Goal: Task Accomplishment & Management: Use online tool/utility

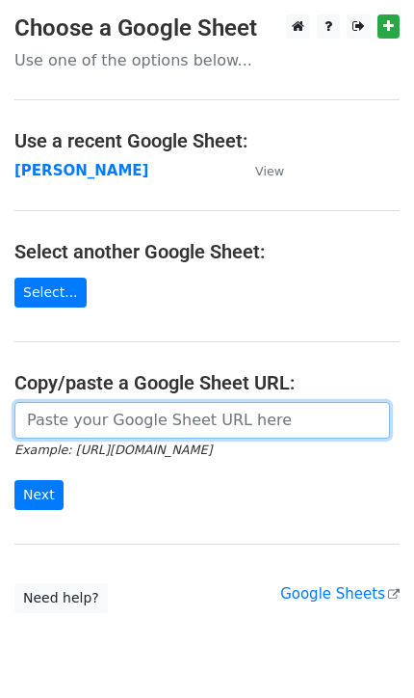
click at [116, 421] on input "url" at bounding box center [202, 420] width 376 height 37
type input "https://docs.google.com/spreadsheets/d/1AIYJpbb0qBtco4ihNocAhRWIi-sYyye5QbuYH8J…"
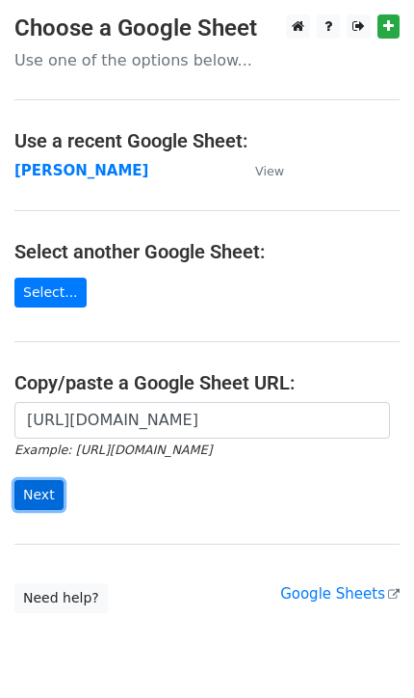
click at [34, 488] on input "Next" at bounding box center [38, 495] width 49 height 30
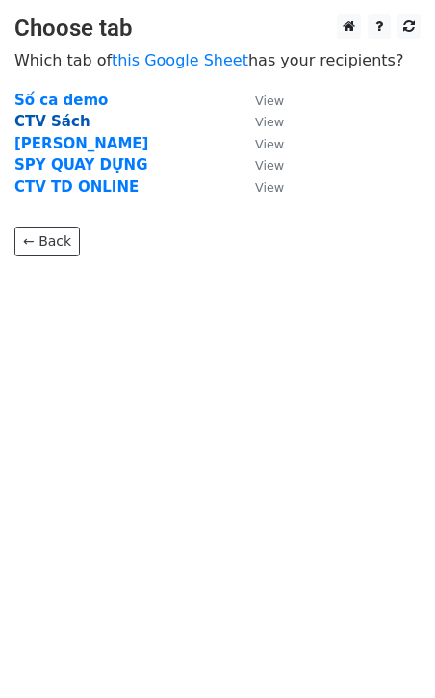
click at [63, 127] on strong "CTV Sách" at bounding box center [52, 121] width 76 height 17
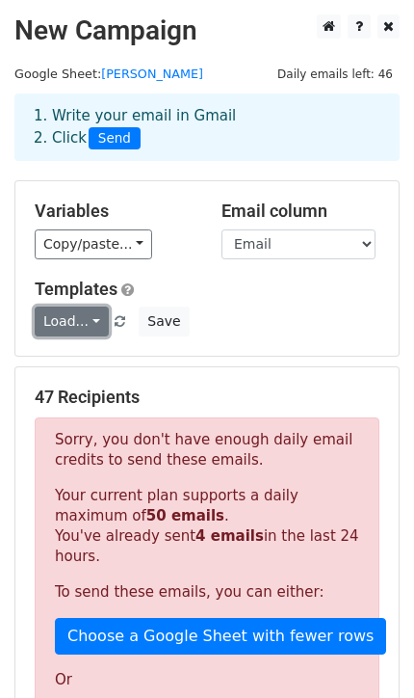
click at [85, 316] on link "Load..." at bounding box center [72, 321] width 74 height 30
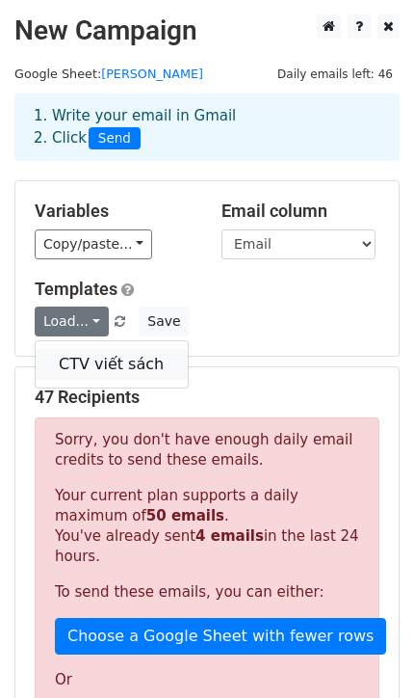
click at [120, 360] on link "CTV viết sách" at bounding box center [112, 364] width 152 height 31
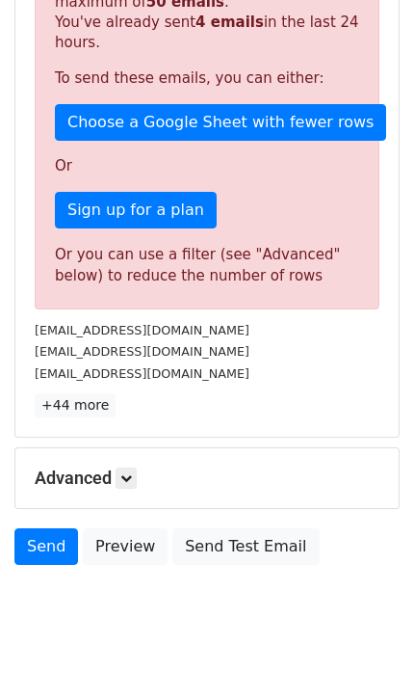
scroll to position [541, 0]
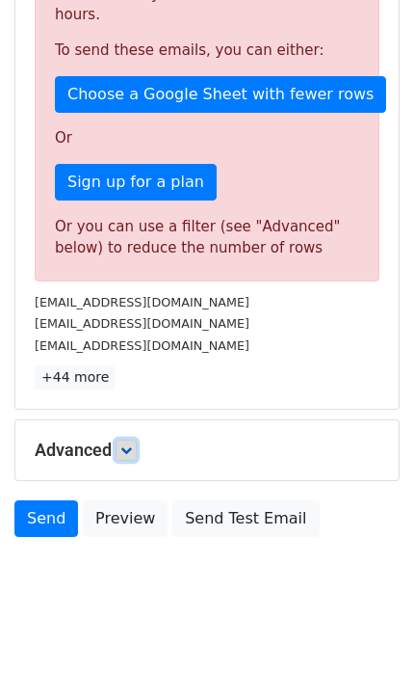
click at [124, 444] on icon at bounding box center [126, 450] width 12 height 12
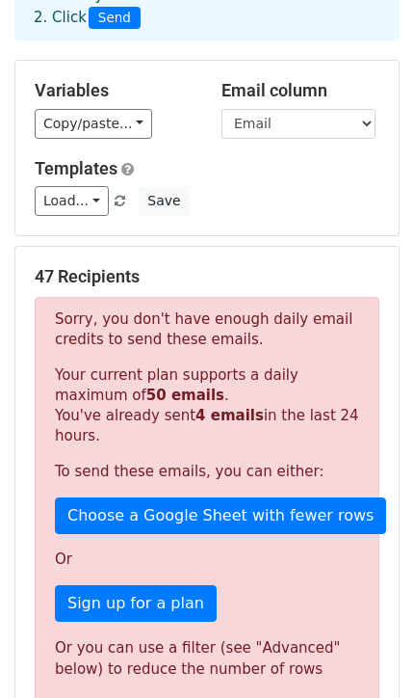
scroll to position [0, 0]
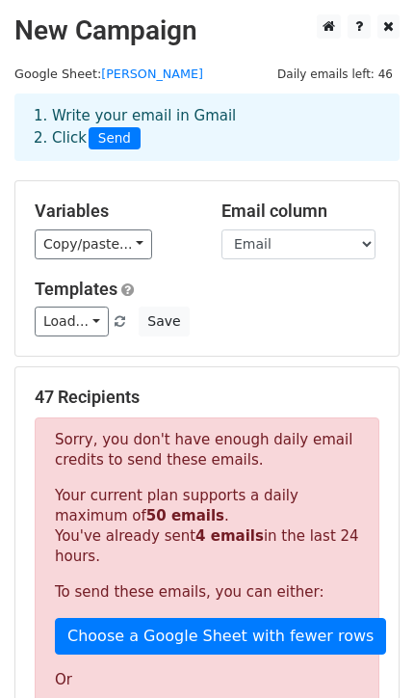
click at [218, 306] on div "Load... CTV viết sách Save" at bounding box center [207, 321] width 374 height 30
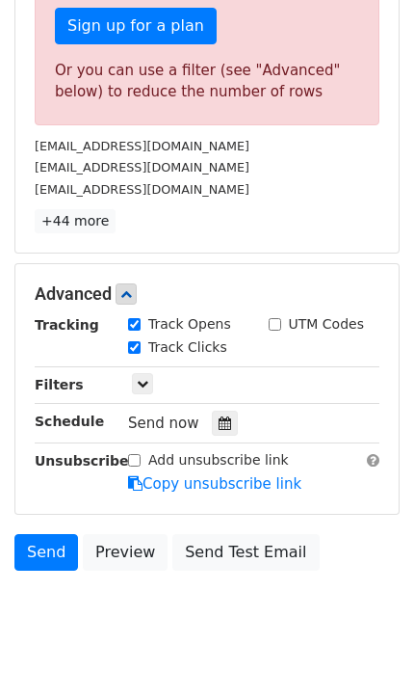
scroll to position [730, 0]
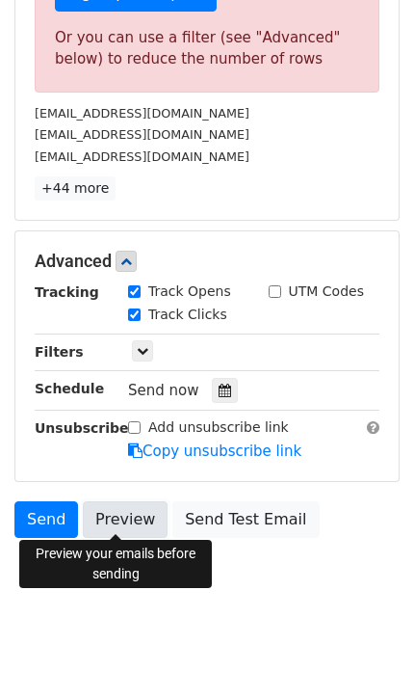
click at [140, 521] on link "Preview" at bounding box center [125, 519] width 85 height 37
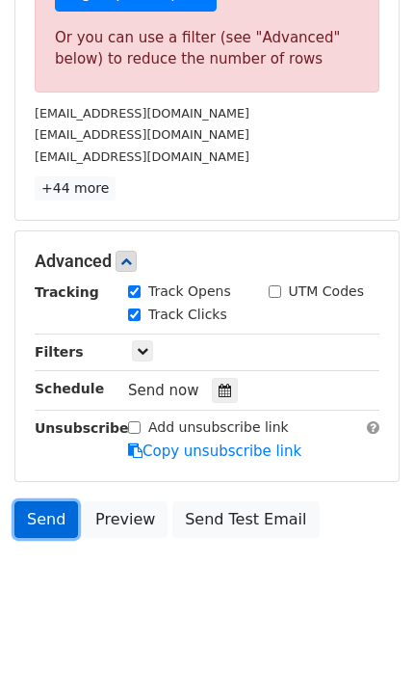
click at [40, 520] on link "Send" at bounding box center [46, 519] width 64 height 37
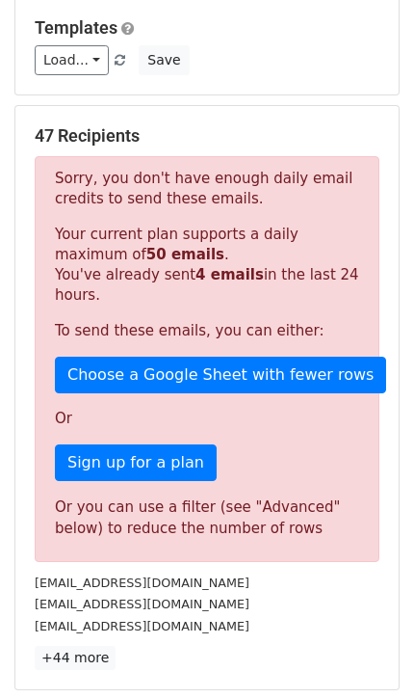
scroll to position [345, 0]
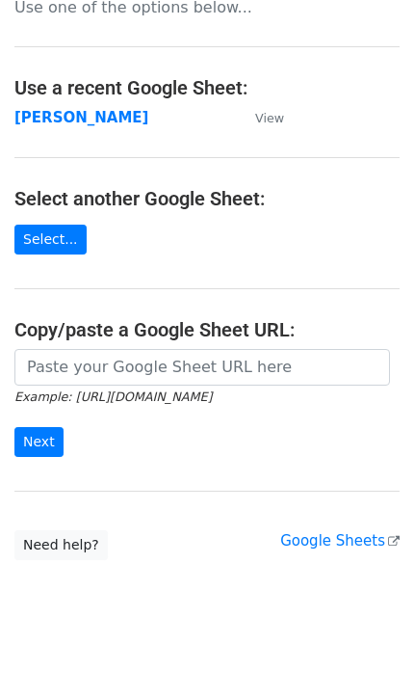
scroll to position [67, 0]
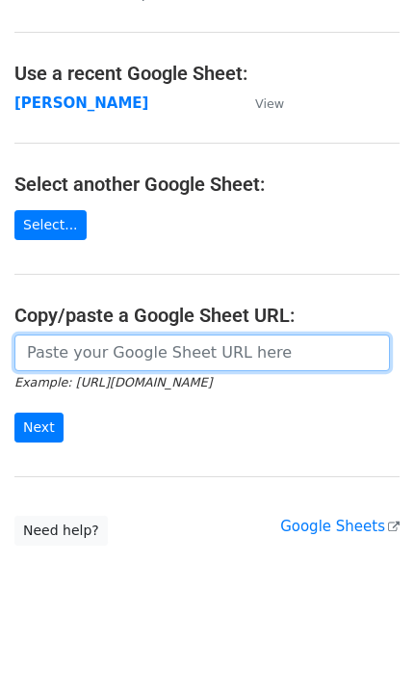
click at [113, 362] on input "url" at bounding box center [202, 352] width 376 height 37
type input "https://docs.google.com/spreadsheets/d/1dGQX2eoRSlZWXvw9W8-BSln7zzPTl6xWImxcHay…"
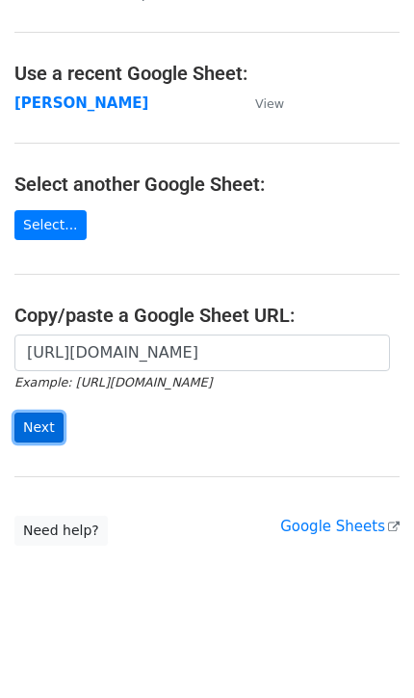
click at [25, 424] on input "Next" at bounding box center [38, 427] width 49 height 30
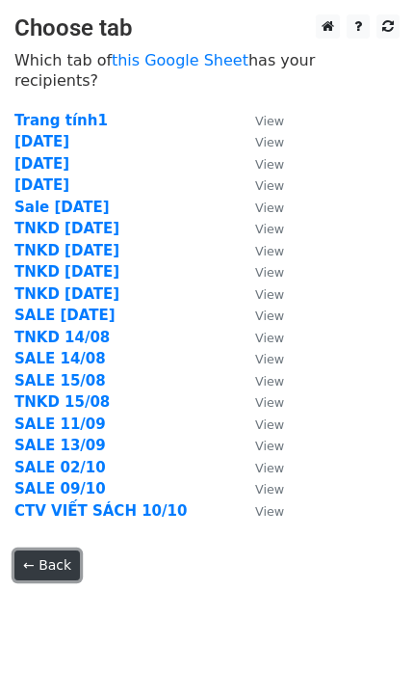
click at [53, 550] on link "← Back" at bounding box center [47, 565] width 66 height 30
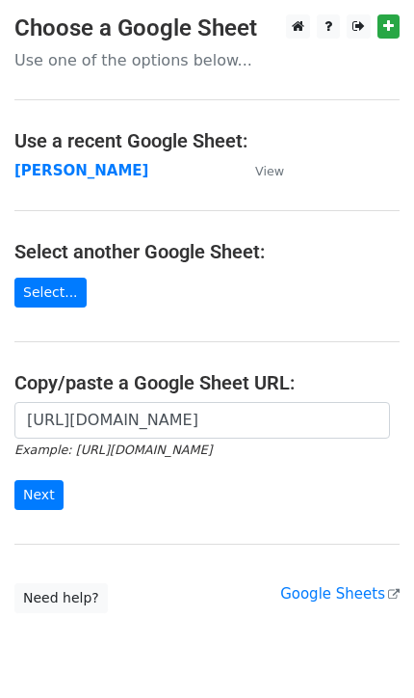
scroll to position [67, 0]
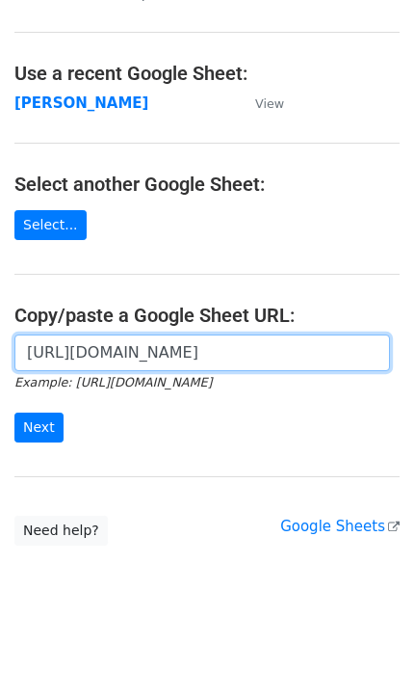
click at [138, 351] on input "[URL][DOMAIN_NAME]" at bounding box center [202, 352] width 376 height 37
click at [138, 351] on input "url" at bounding box center [202, 352] width 376 height 37
type input "[URL][DOMAIN_NAME]"
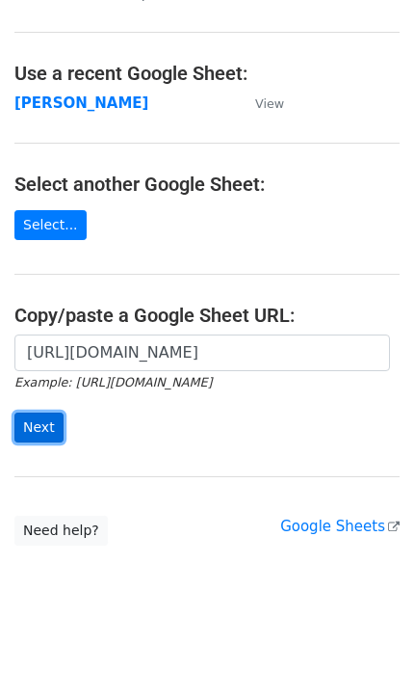
click at [28, 424] on input "Next" at bounding box center [38, 427] width 49 height 30
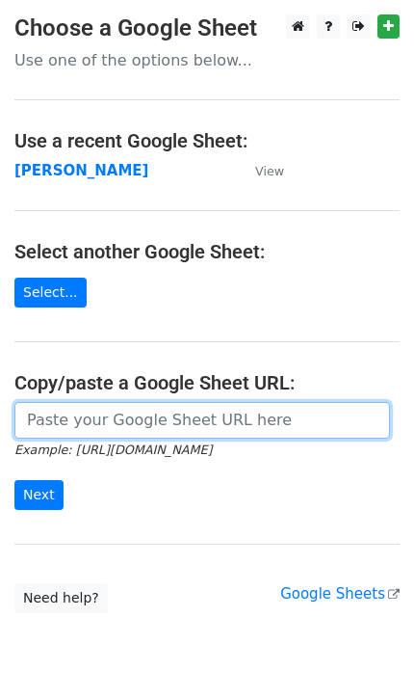
click at [118, 417] on input "url" at bounding box center [202, 420] width 376 height 37
type input "https://docs.google.com/spreadsheets/d/1AIYJpbb0qBtco4ihNocAhRWIi-sYyye5QbuYH8J…"
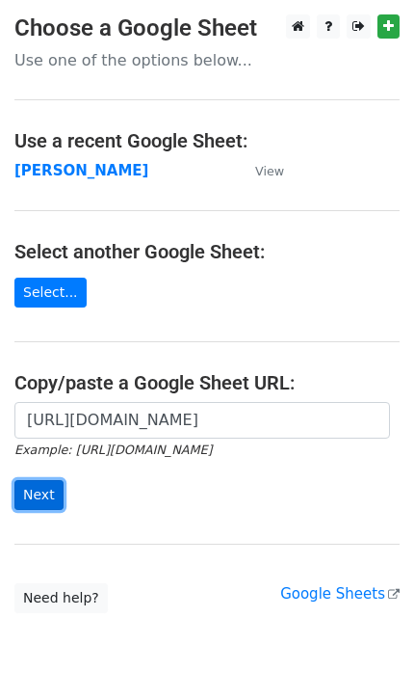
click at [32, 490] on input "Next" at bounding box center [38, 495] width 49 height 30
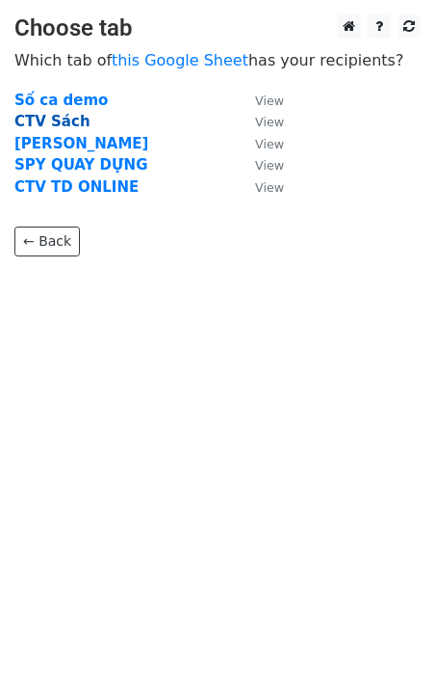
click at [50, 119] on strong "CTV Sách" at bounding box center [52, 121] width 76 height 17
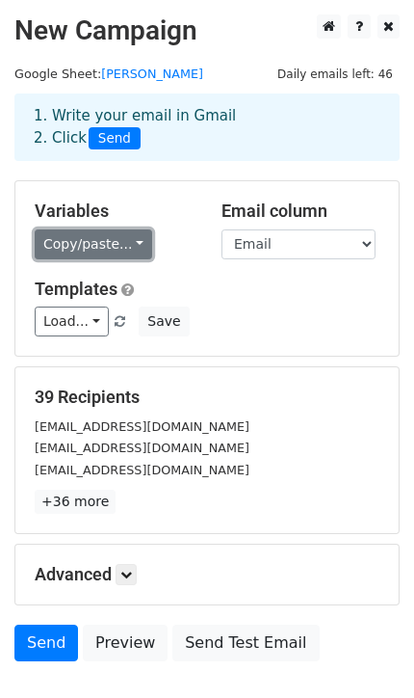
click at [100, 248] on link "Copy/paste..." at bounding box center [94, 244] width 118 height 30
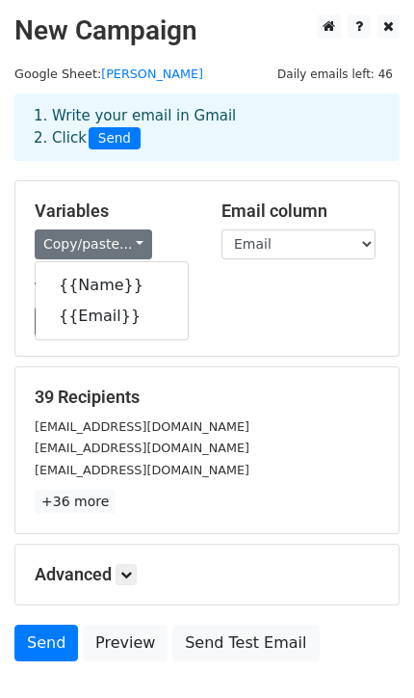
click at [181, 203] on h5 "Variables" at bounding box center [114, 210] width 158 height 21
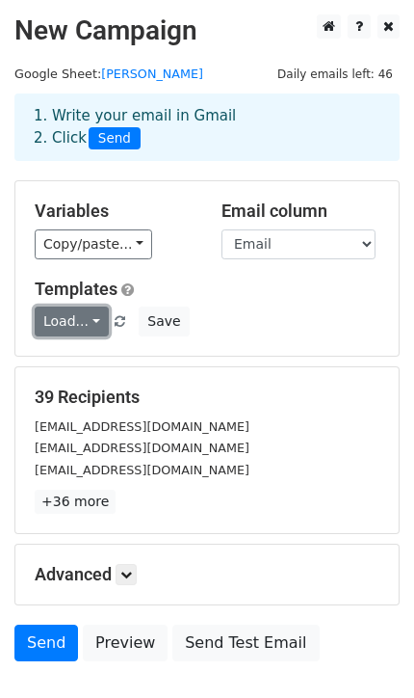
click at [83, 321] on link "Load..." at bounding box center [72, 321] width 74 height 30
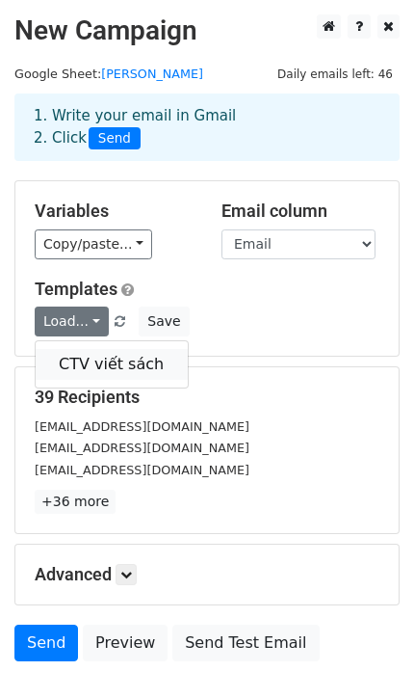
click at [111, 368] on link "CTV viết sách" at bounding box center [112, 364] width 152 height 31
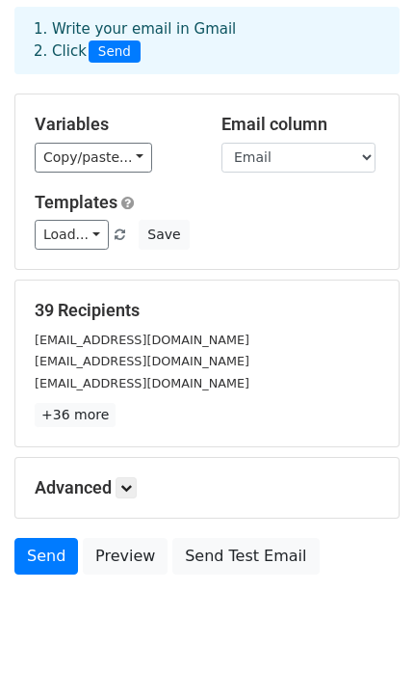
scroll to position [125, 0]
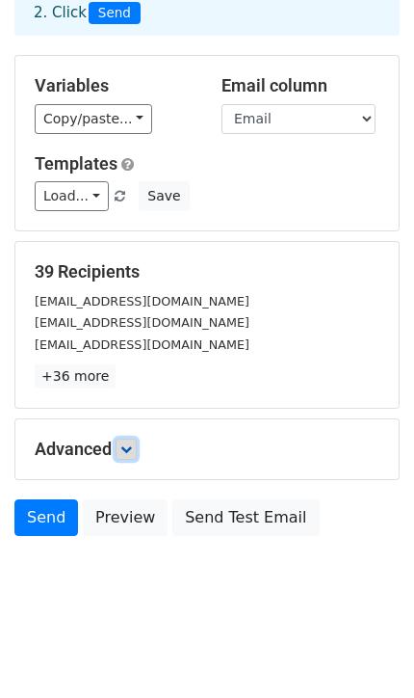
click at [132, 449] on icon at bounding box center [126, 449] width 12 height 12
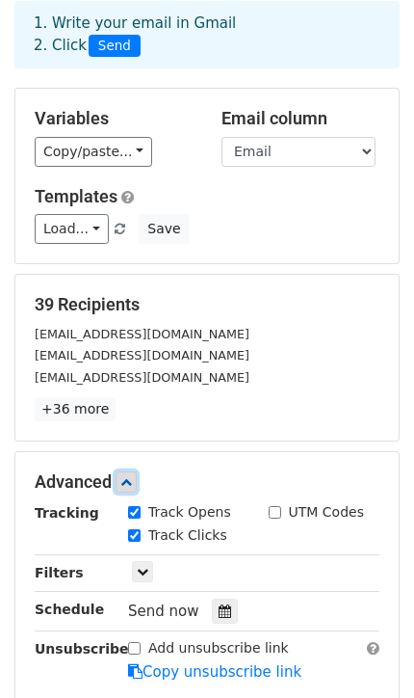
scroll to position [314, 0]
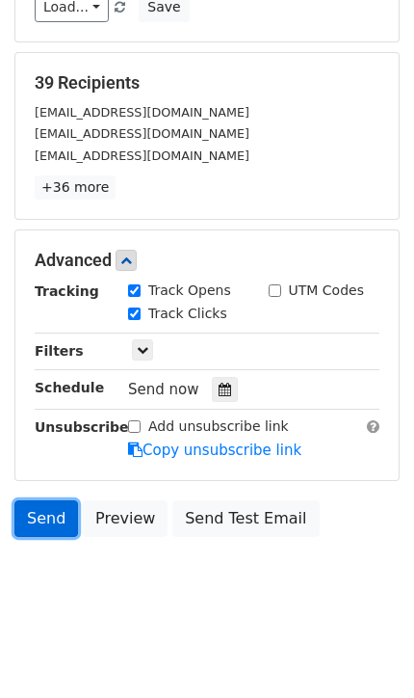
click at [68, 520] on link "Send" at bounding box center [46, 518] width 64 height 37
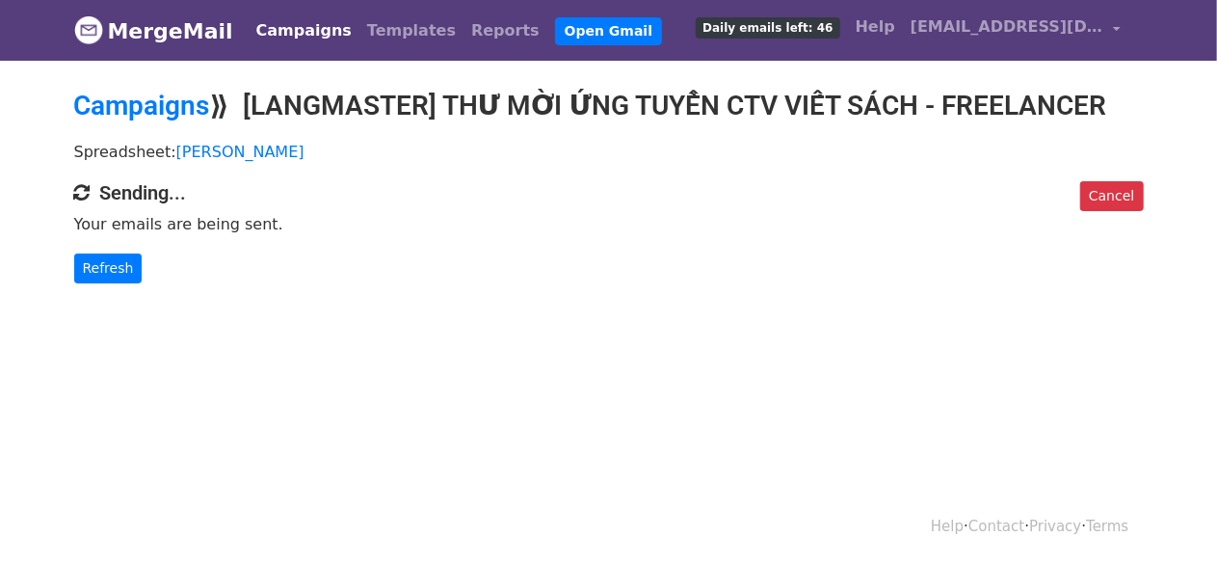
scroll to position [2, 0]
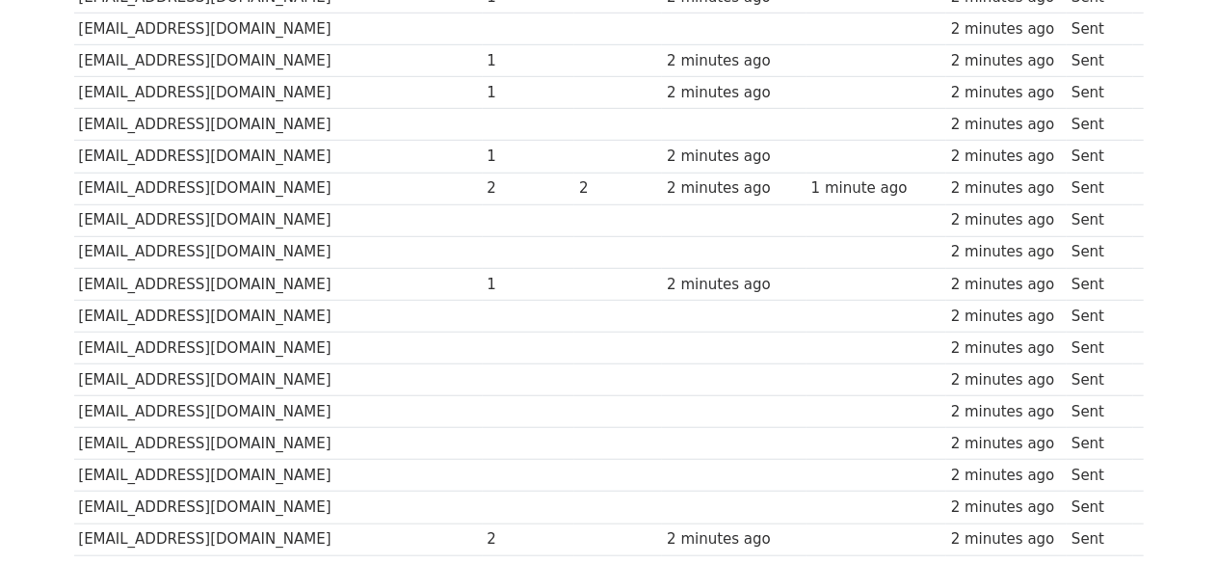
scroll to position [674, 0]
